Goal: Unclear

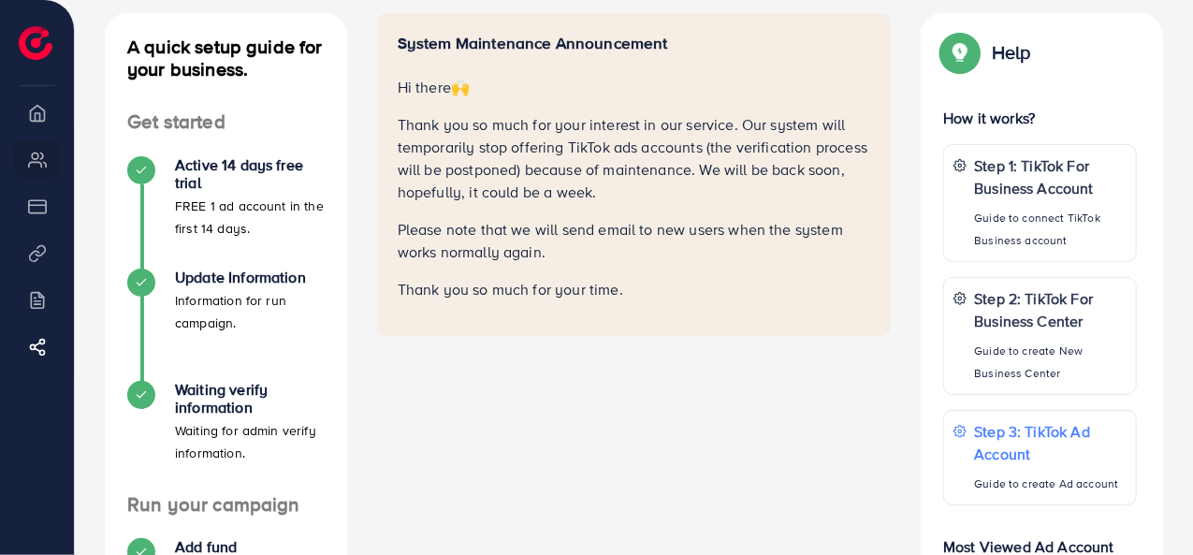
scroll to position [102, 0]
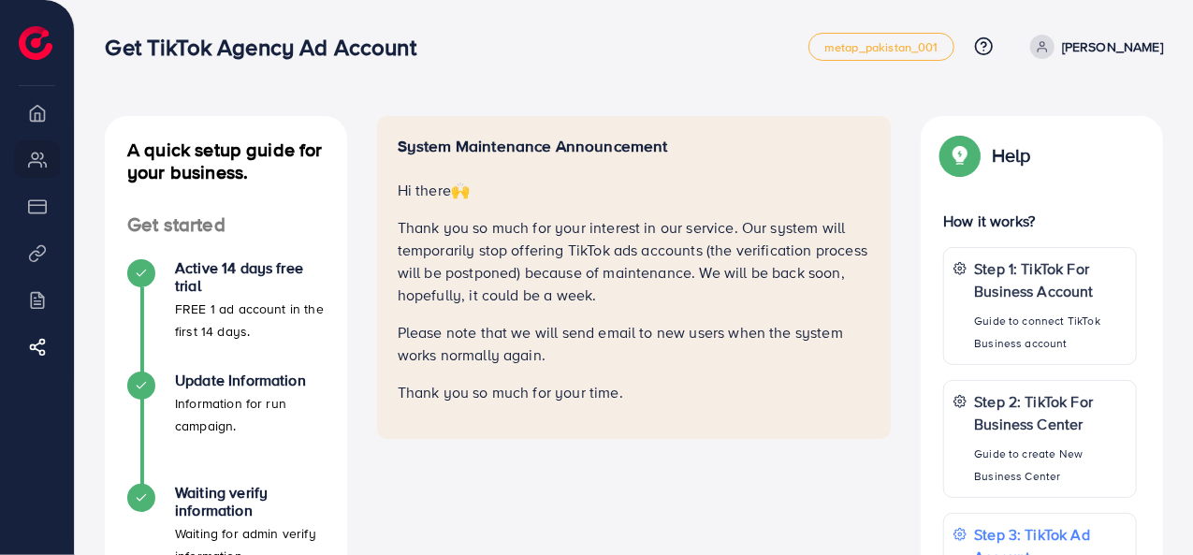
click at [527, 322] on p "Please note that we will send email to new users when the system works normally…" at bounding box center [634, 343] width 473 height 45
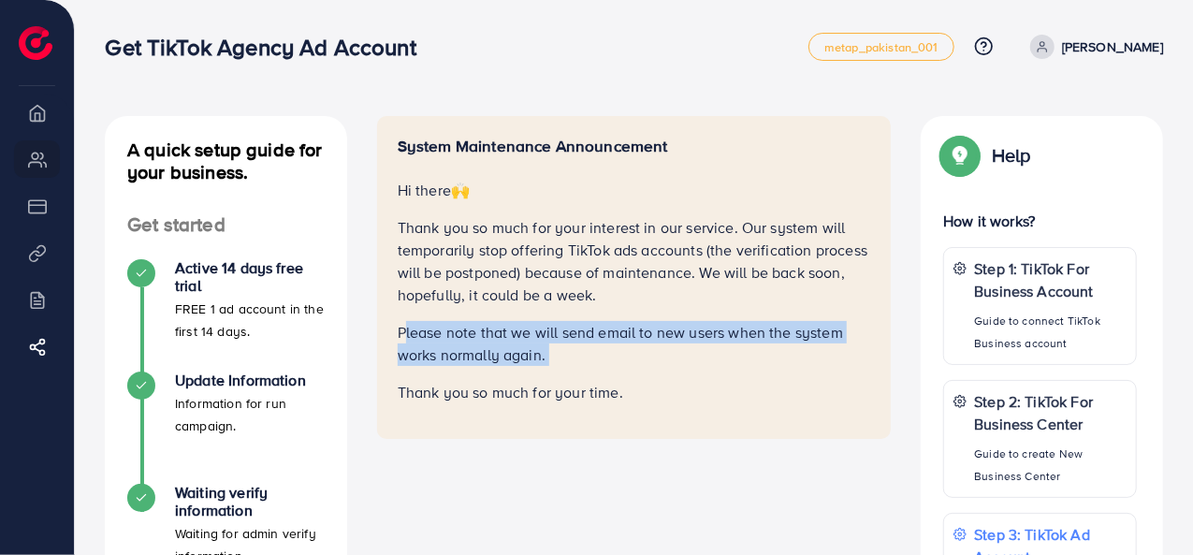
click at [527, 322] on p "Please note that we will send email to new users when the system works normally…" at bounding box center [634, 343] width 473 height 45
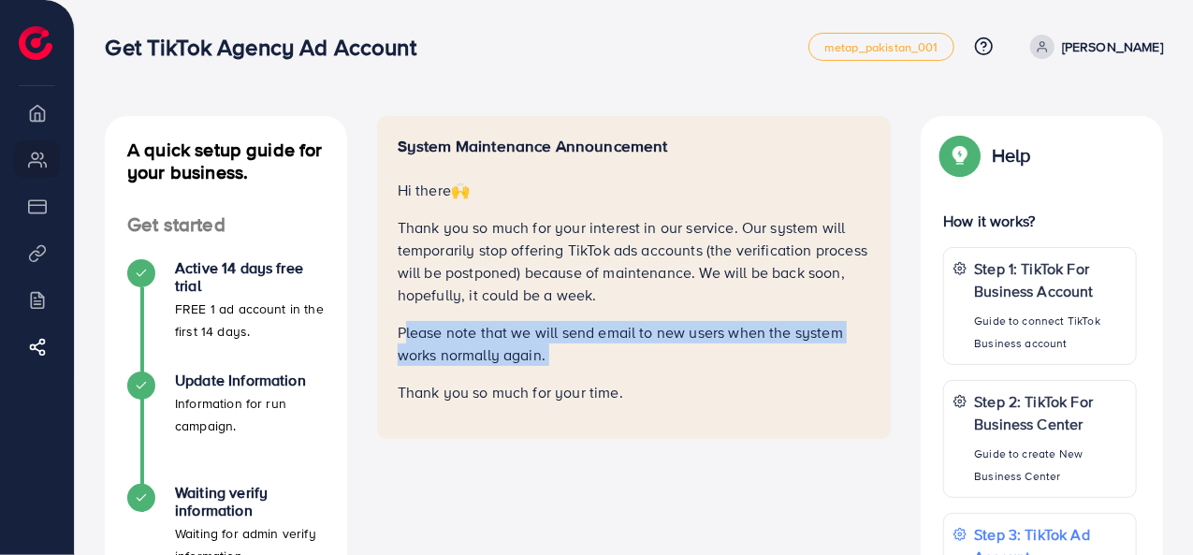
click at [527, 322] on p "Please note that we will send email to new users when the system works normally…" at bounding box center [634, 343] width 473 height 45
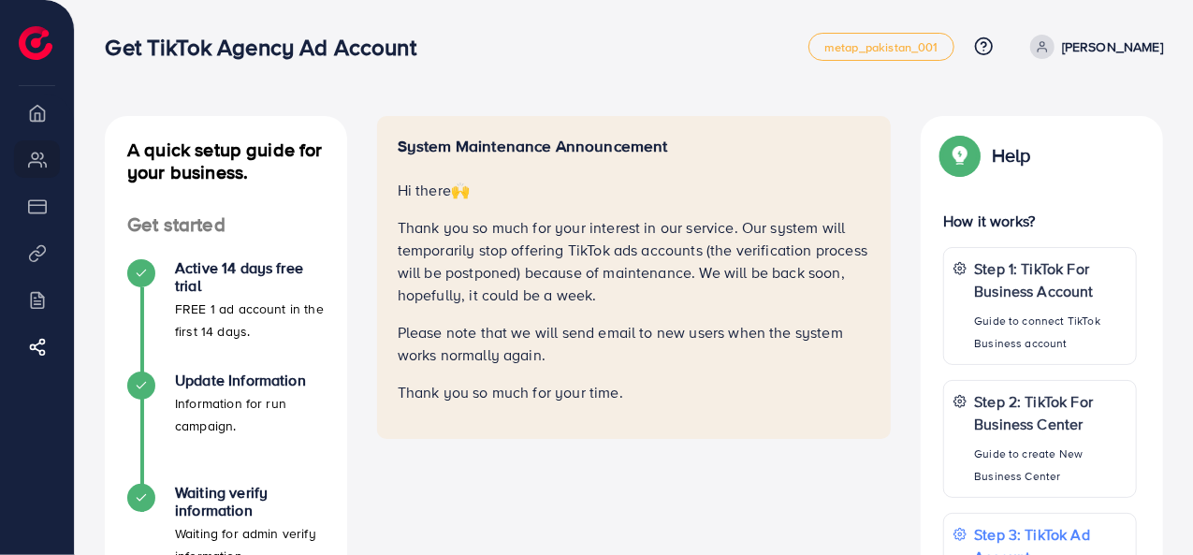
click at [499, 282] on p "Thank you so much for your interest in our service. Our system will temporarily…" at bounding box center [634, 261] width 473 height 90
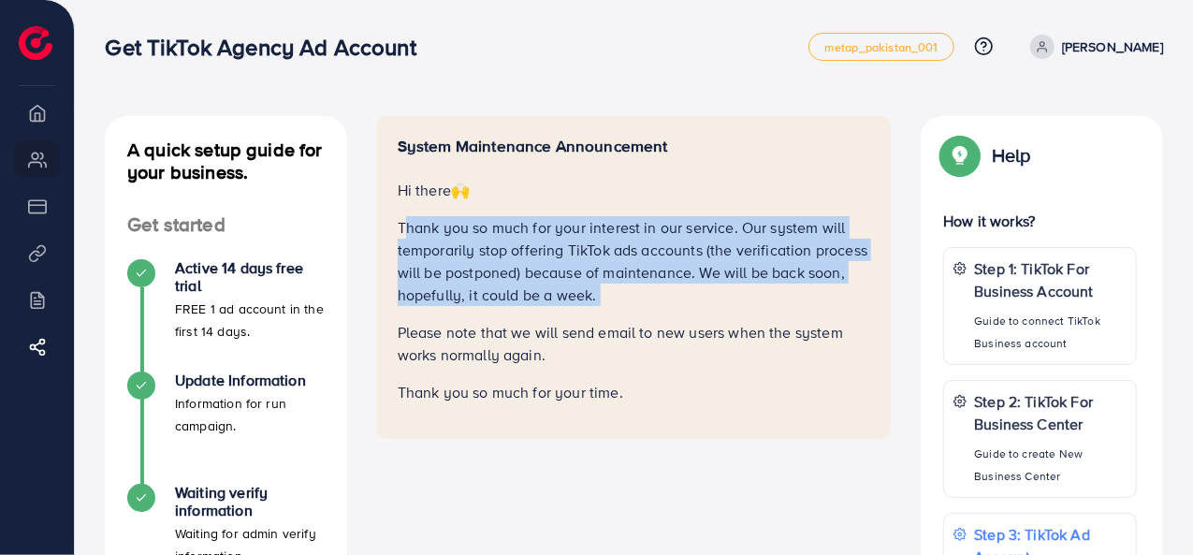
click at [499, 282] on p "Thank you so much for your interest in our service. Our system will temporarily…" at bounding box center [634, 261] width 473 height 90
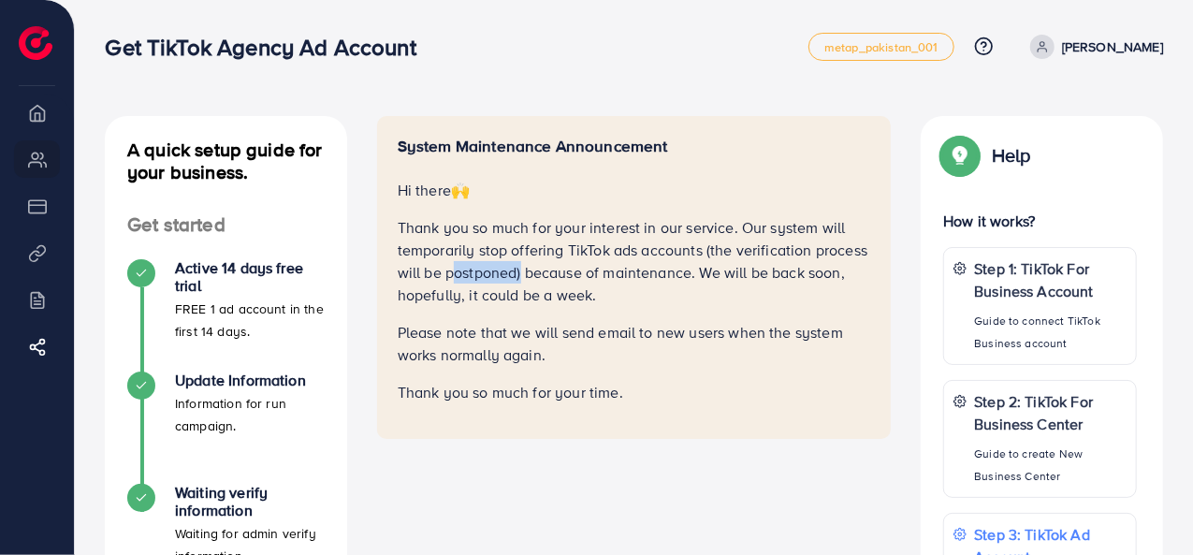
click at [499, 282] on p "Thank you so much for your interest in our service. Our system will temporarily…" at bounding box center [634, 261] width 473 height 90
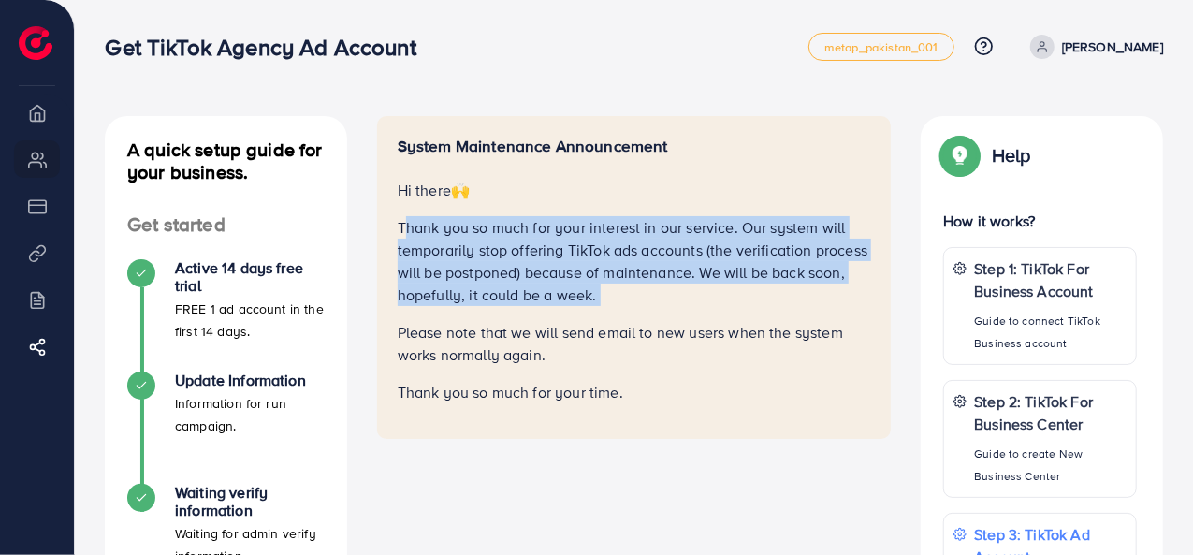
click at [499, 282] on p "Thank you so much for your interest in our service. Our system will temporarily…" at bounding box center [634, 261] width 473 height 90
